Goal: Task Accomplishment & Management: Manage account settings

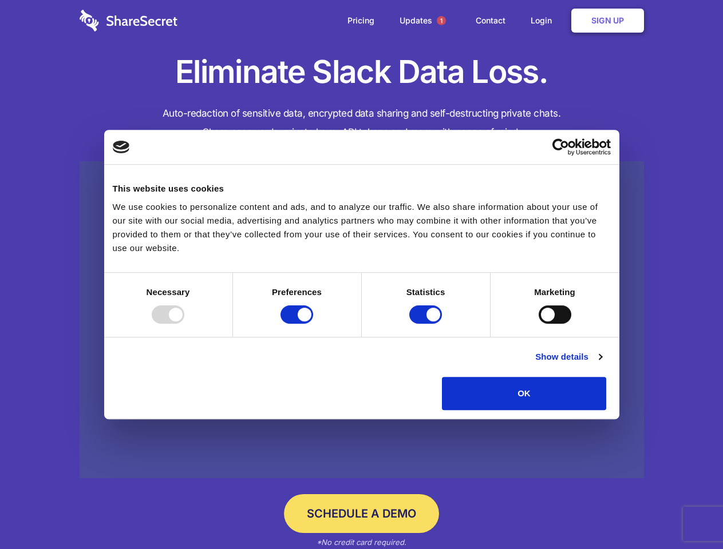
click at [184, 324] on div at bounding box center [168, 315] width 33 height 18
click at [313, 324] on input "Preferences" at bounding box center [296, 315] width 33 height 18
checkbox input "false"
click at [427, 324] on input "Statistics" at bounding box center [425, 315] width 33 height 18
checkbox input "false"
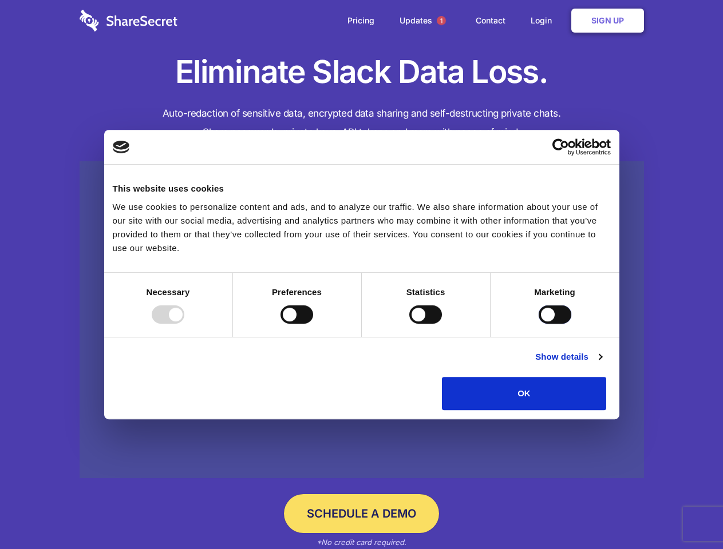
click at [538, 324] on input "Marketing" at bounding box center [554, 315] width 33 height 18
checkbox input "true"
click at [601, 364] on link "Show details" at bounding box center [568, 357] width 66 height 14
